Goal: Book appointment/travel/reservation

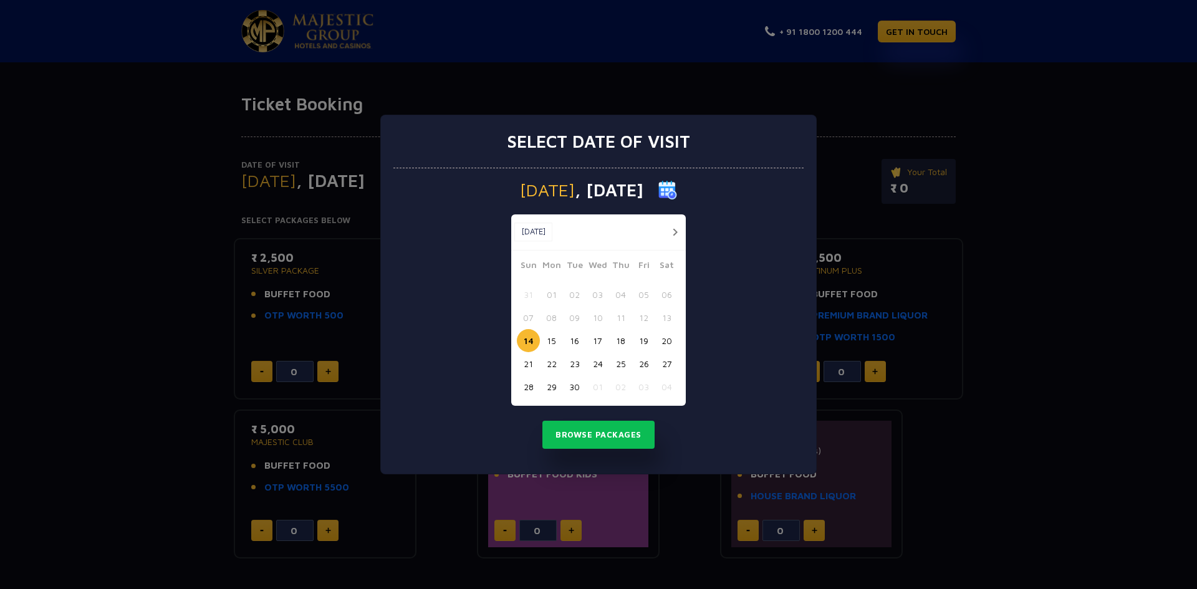
click at [672, 228] on button "button" at bounding box center [675, 232] width 16 height 16
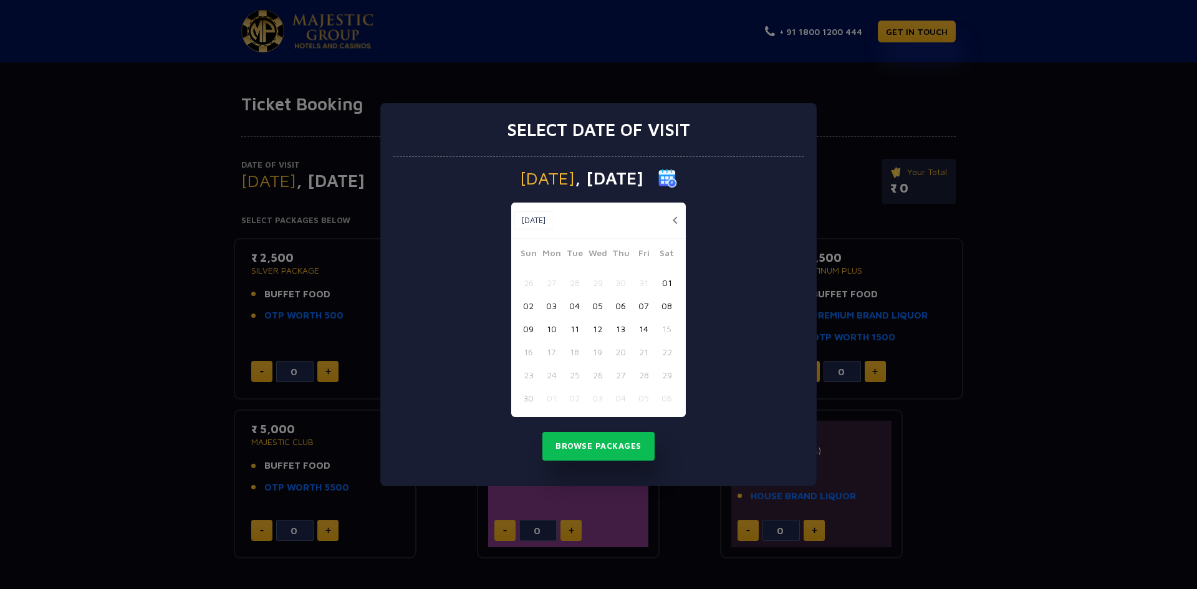
click at [619, 328] on button "13" at bounding box center [620, 328] width 23 height 23
click at [616, 447] on button "Browse Packages" at bounding box center [598, 446] width 112 height 29
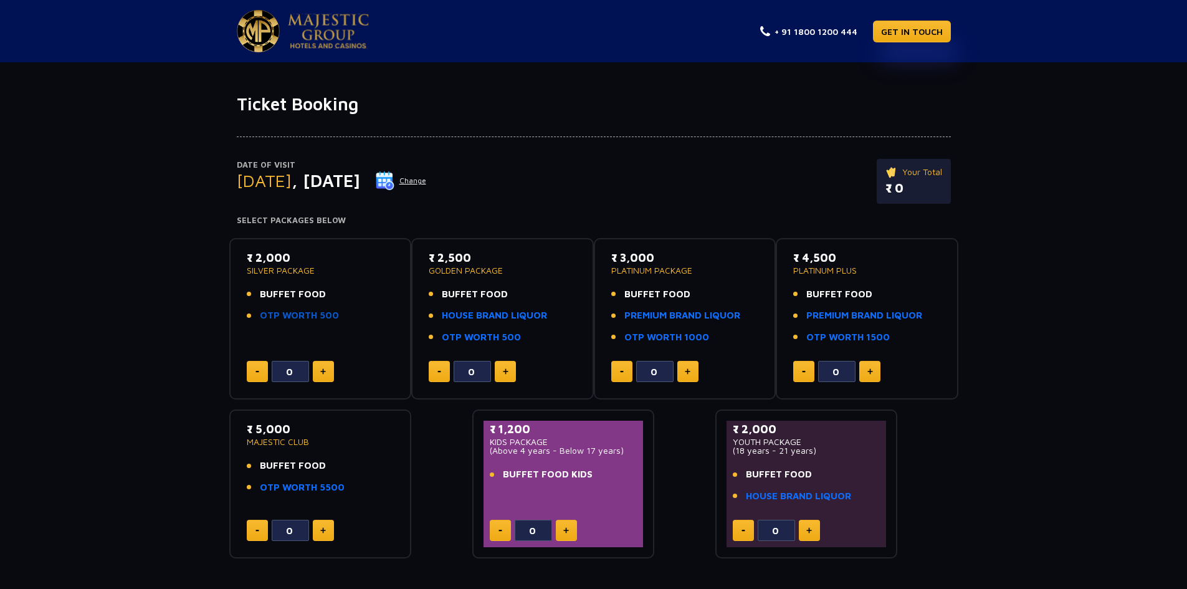
click at [335, 310] on li "OTP WORTH 500" at bounding box center [321, 316] width 148 height 14
drag, startPoint x: 532, startPoint y: 316, endPoint x: 477, endPoint y: 325, distance: 56.3
click at [477, 325] on ul "BUFFET FOOD HOUSE BRAND LIQUOR OTP WORTH 500" at bounding box center [503, 315] width 148 height 57
drag, startPoint x: 327, startPoint y: 455, endPoint x: 357, endPoint y: 492, distance: 47.8
click at [357, 492] on div "₹ 5,000 MAJESTIC CLUB BUFFET FOOD OTP WORTH 5500" at bounding box center [321, 461] width 148 height 81
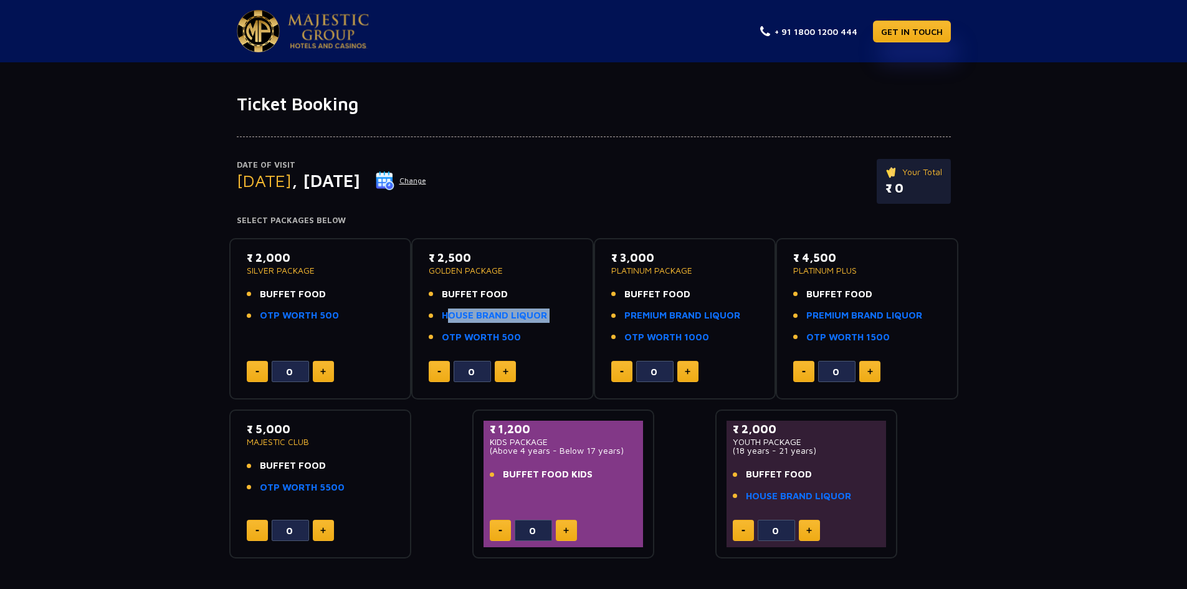
click at [357, 492] on li "OTP WORTH 5500" at bounding box center [321, 488] width 148 height 14
drag, startPoint x: 939, startPoint y: 310, endPoint x: 924, endPoint y: 345, distance: 37.7
click at [924, 345] on div "₹ 4,500 PLATINUM PLUS BUFFET FOOD PREMIUM BRAND LIQUOR OTP WORTH 1500" at bounding box center [867, 300] width 148 height 103
drag, startPoint x: 347, startPoint y: 485, endPoint x: 339, endPoint y: 490, distance: 9.5
click at [339, 490] on li "OTP WORTH 5500" at bounding box center [321, 488] width 148 height 14
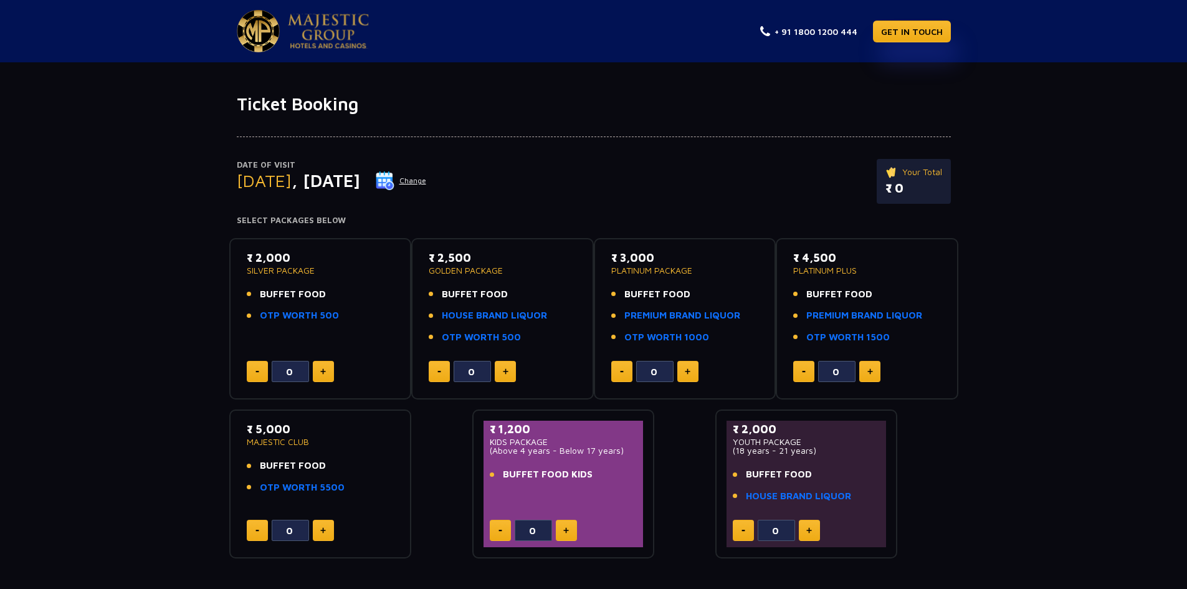
click at [286, 476] on ul "BUFFET FOOD OTP WORTH 5500" at bounding box center [321, 477] width 148 height 36
click at [274, 489] on link "OTP WORTH 5500" at bounding box center [302, 488] width 85 height 14
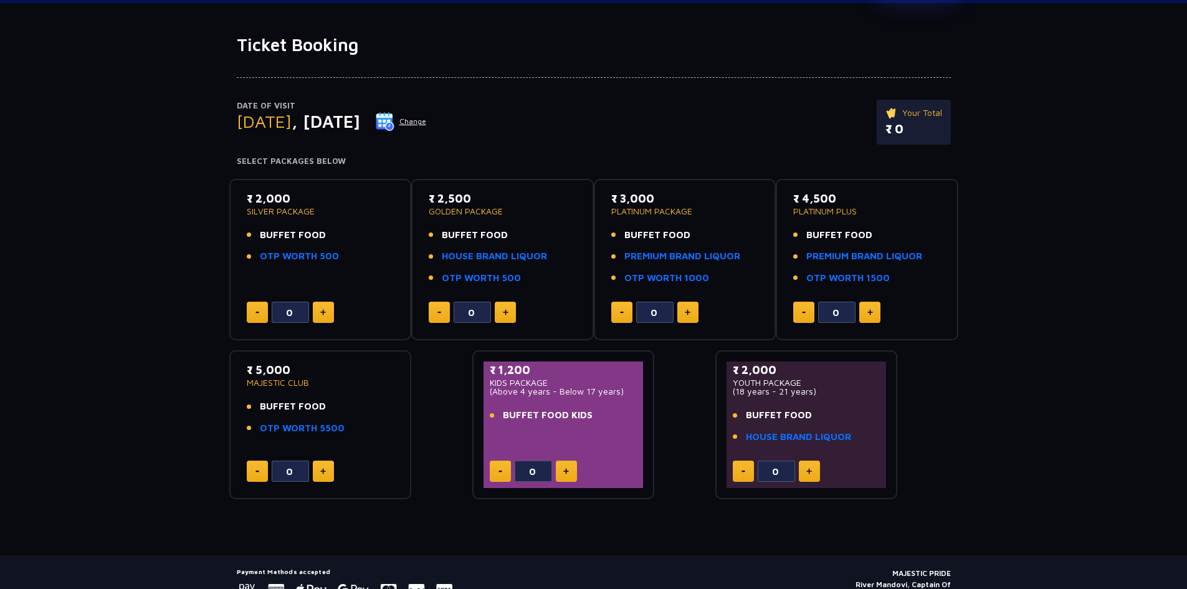
scroll to position [120, 0]
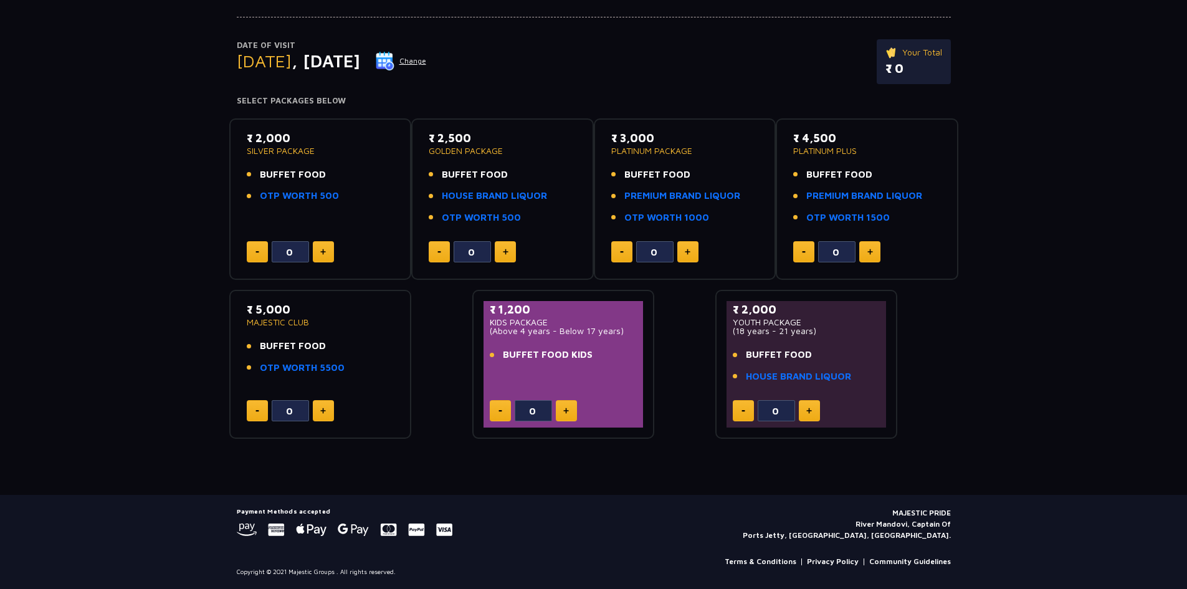
drag, startPoint x: 1041, startPoint y: 267, endPoint x: 1021, endPoint y: 456, distance: 190.0
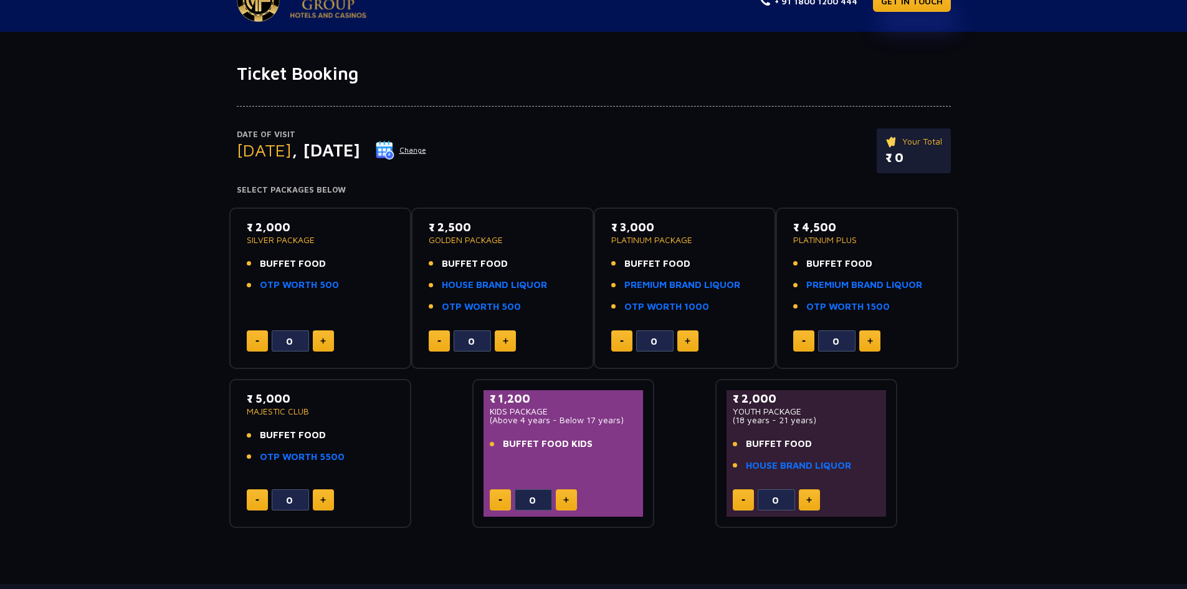
scroll to position [8, 0]
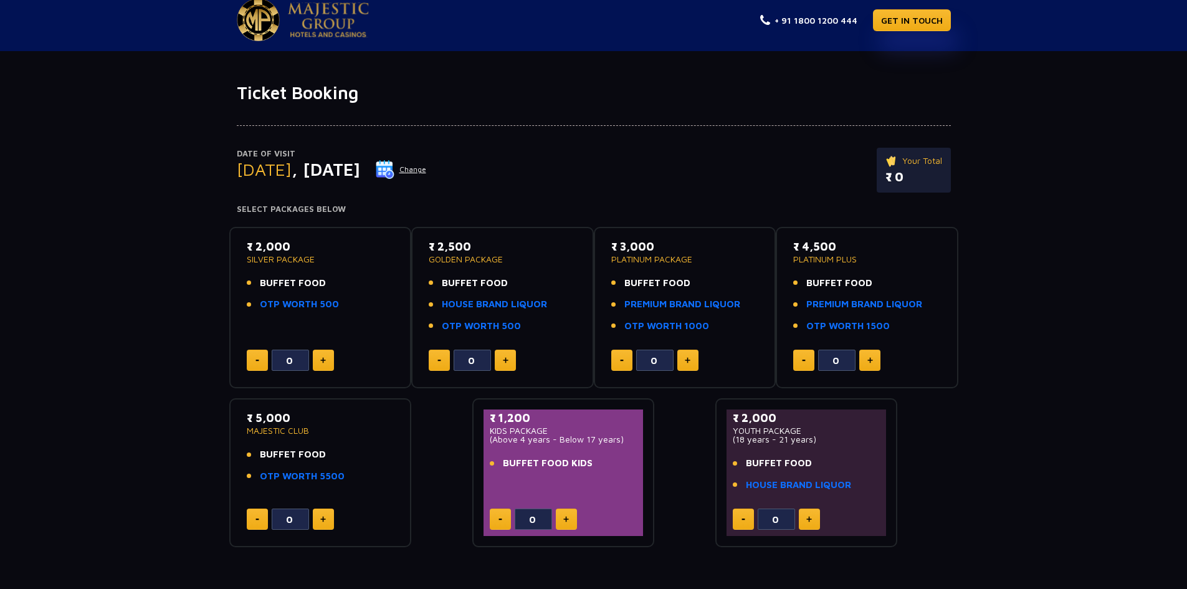
drag, startPoint x: 1061, startPoint y: 375, endPoint x: 1068, endPoint y: 350, distance: 26.5
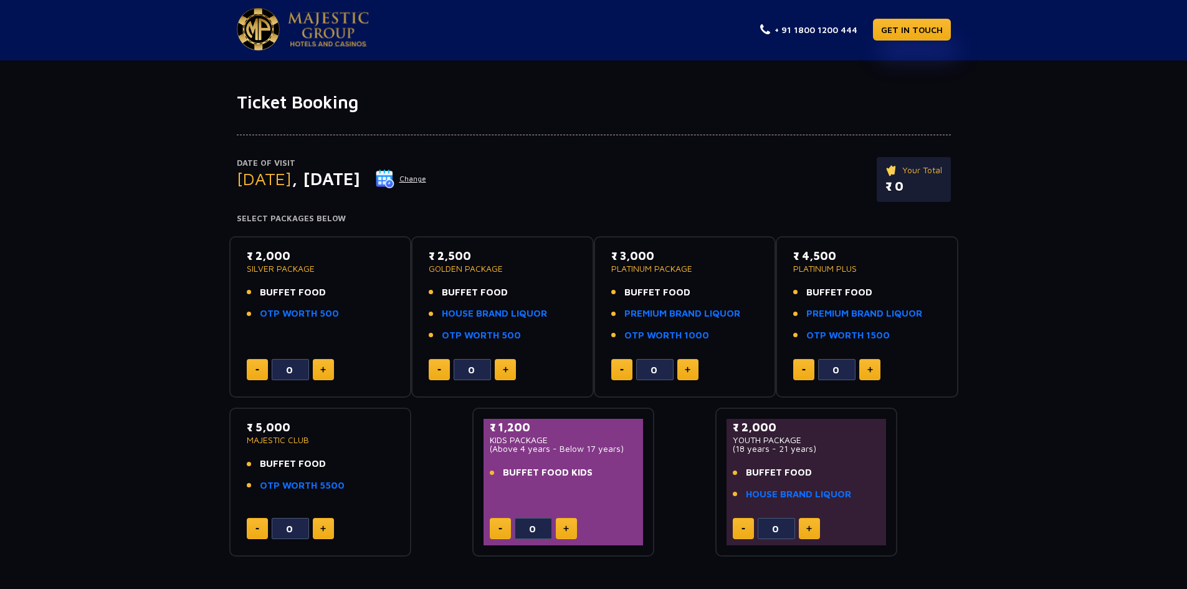
scroll to position [0, 0]
